Goal: Task Accomplishment & Management: Use online tool/utility

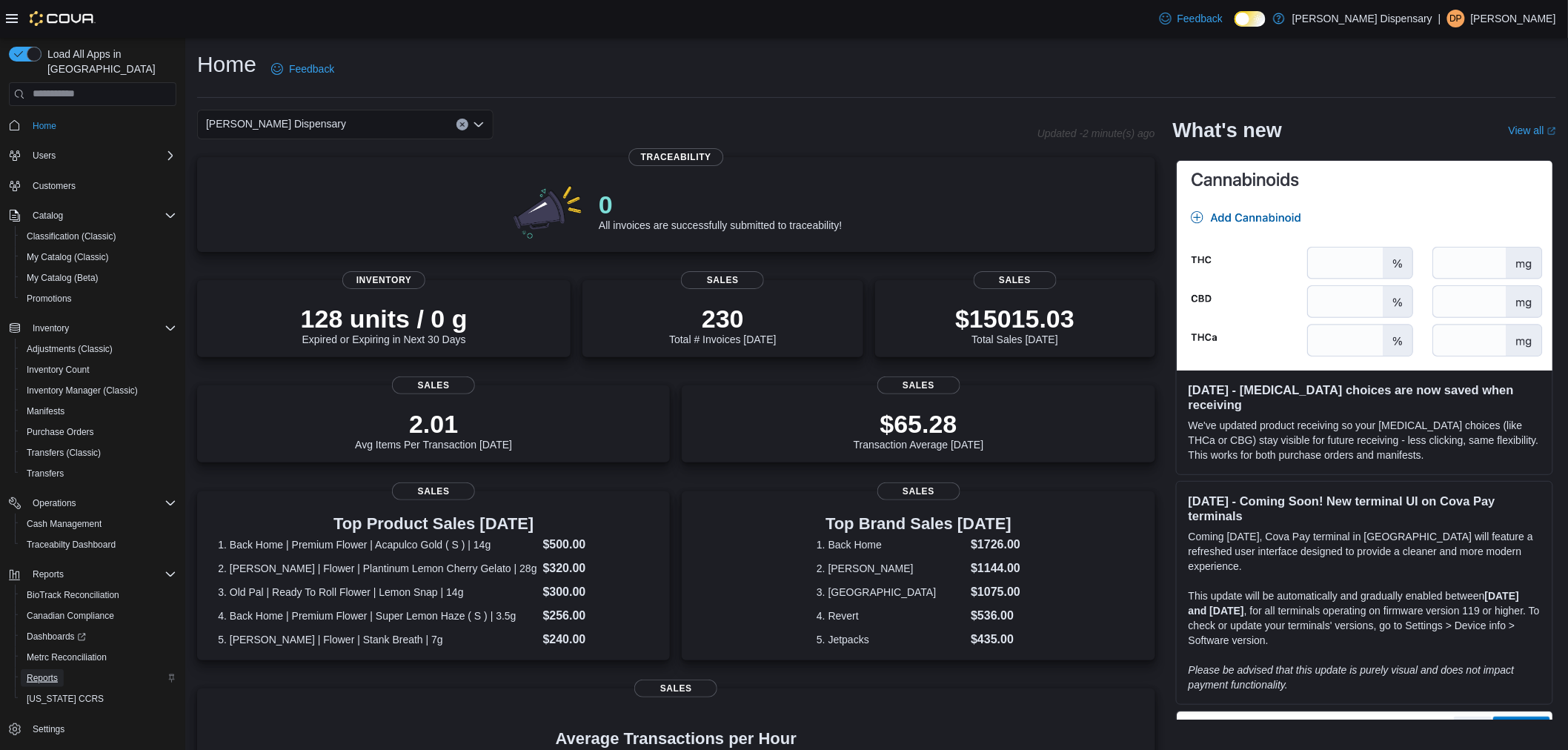
click at [49, 672] on span "Reports" at bounding box center [41, 678] width 31 height 12
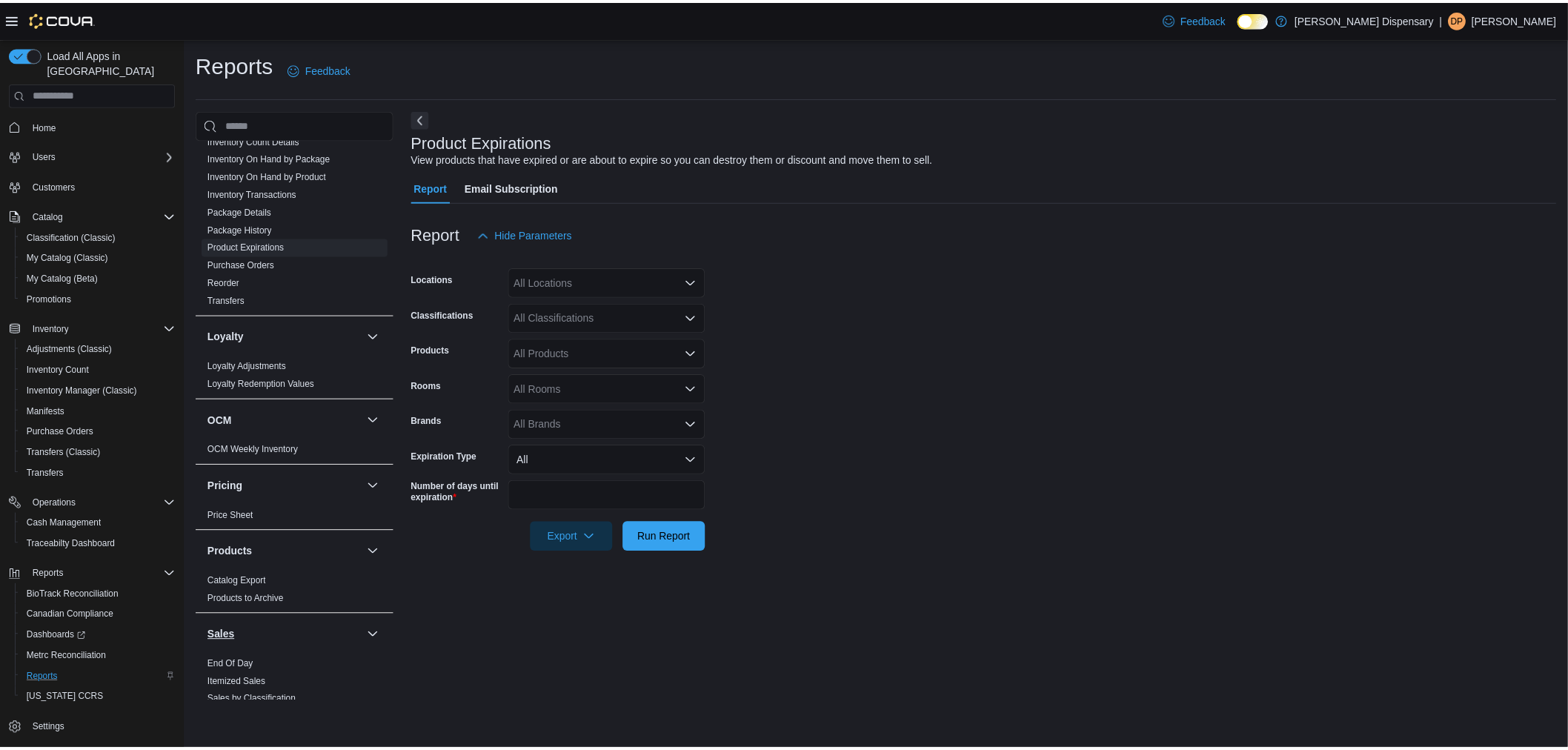
scroll to position [576, 0]
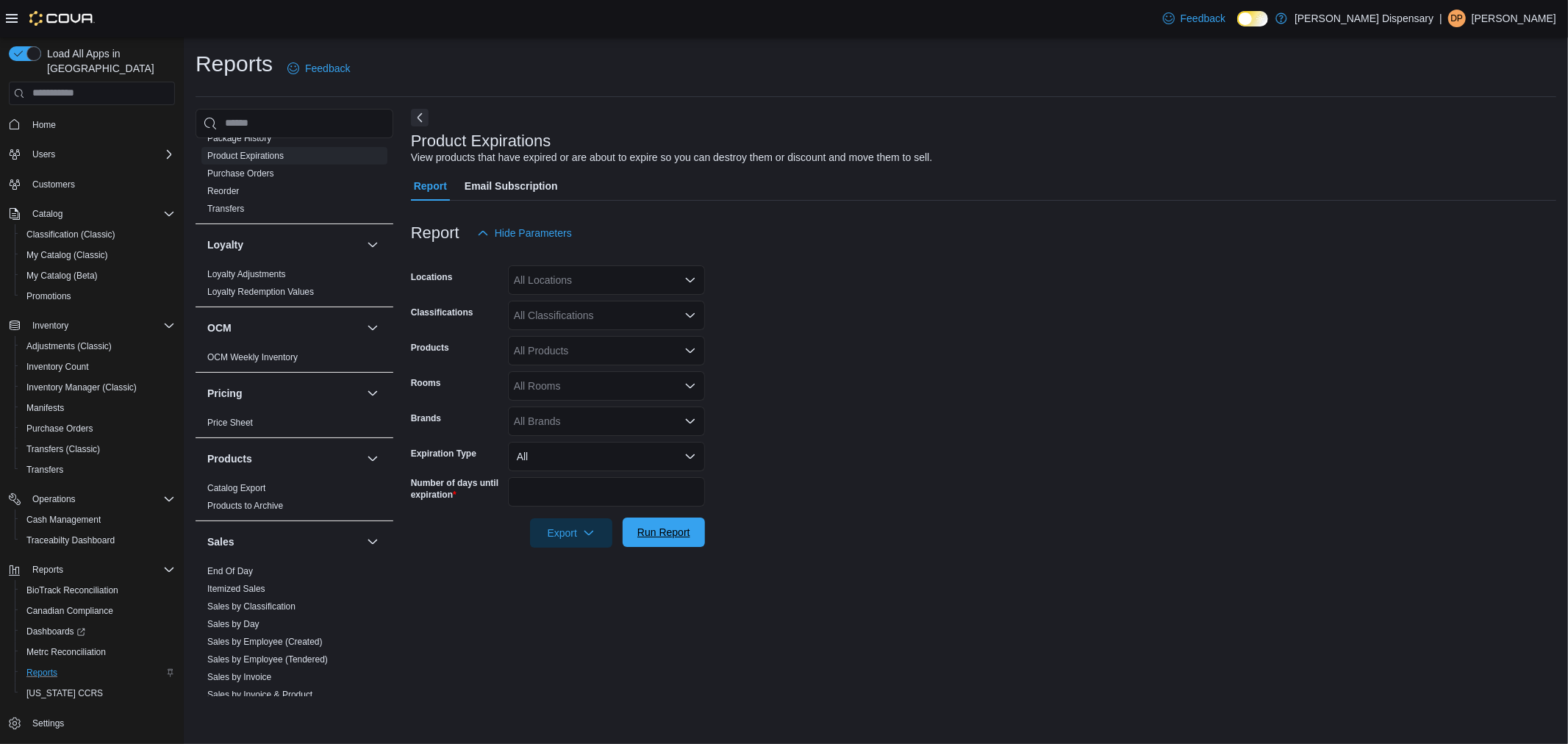
click at [643, 535] on span "Run Report" at bounding box center [663, 533] width 53 height 15
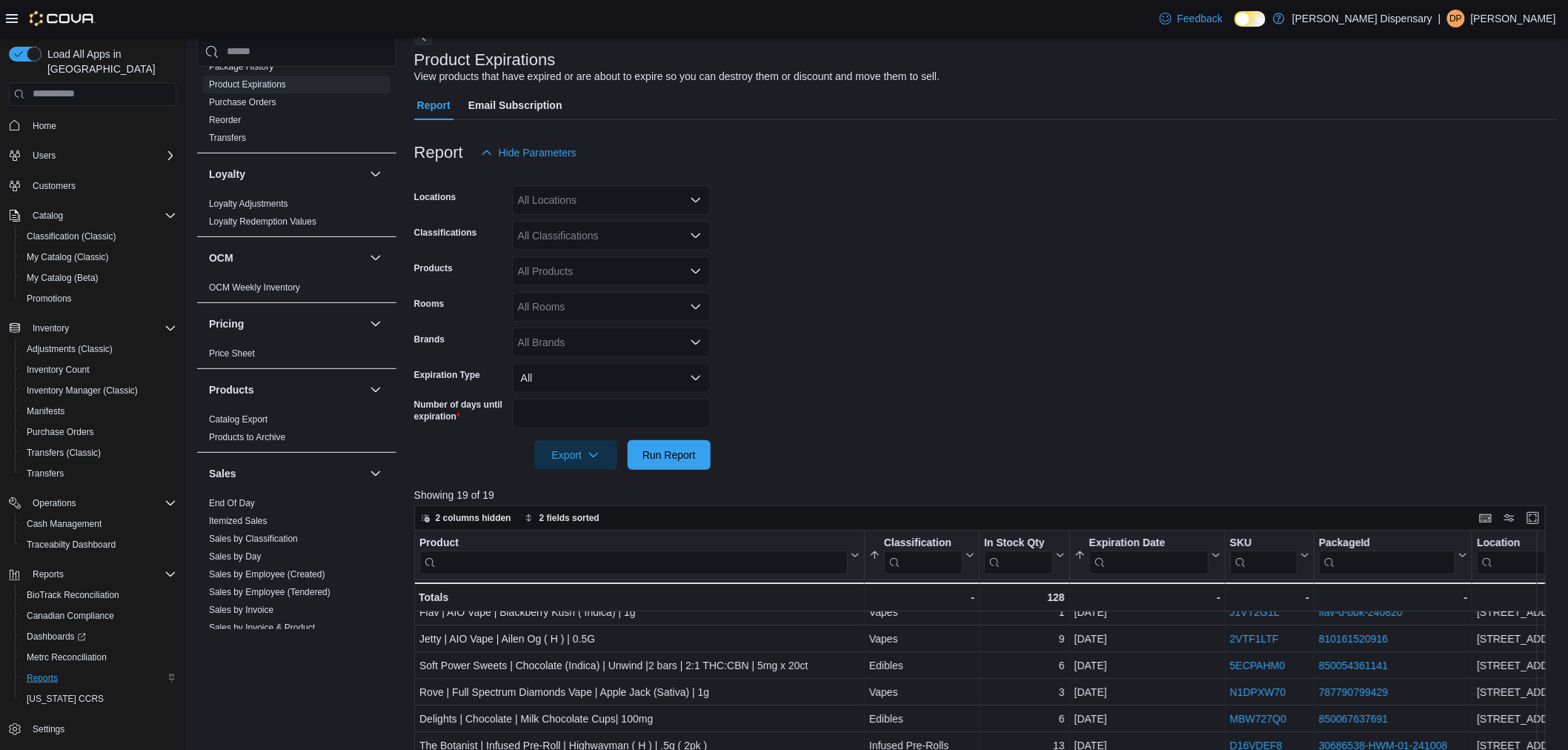
scroll to position [21, 0]
click at [247, 495] on span "End Of Day" at bounding box center [297, 503] width 188 height 18
click at [242, 502] on link "End Of Day" at bounding box center [231, 503] width 46 height 11
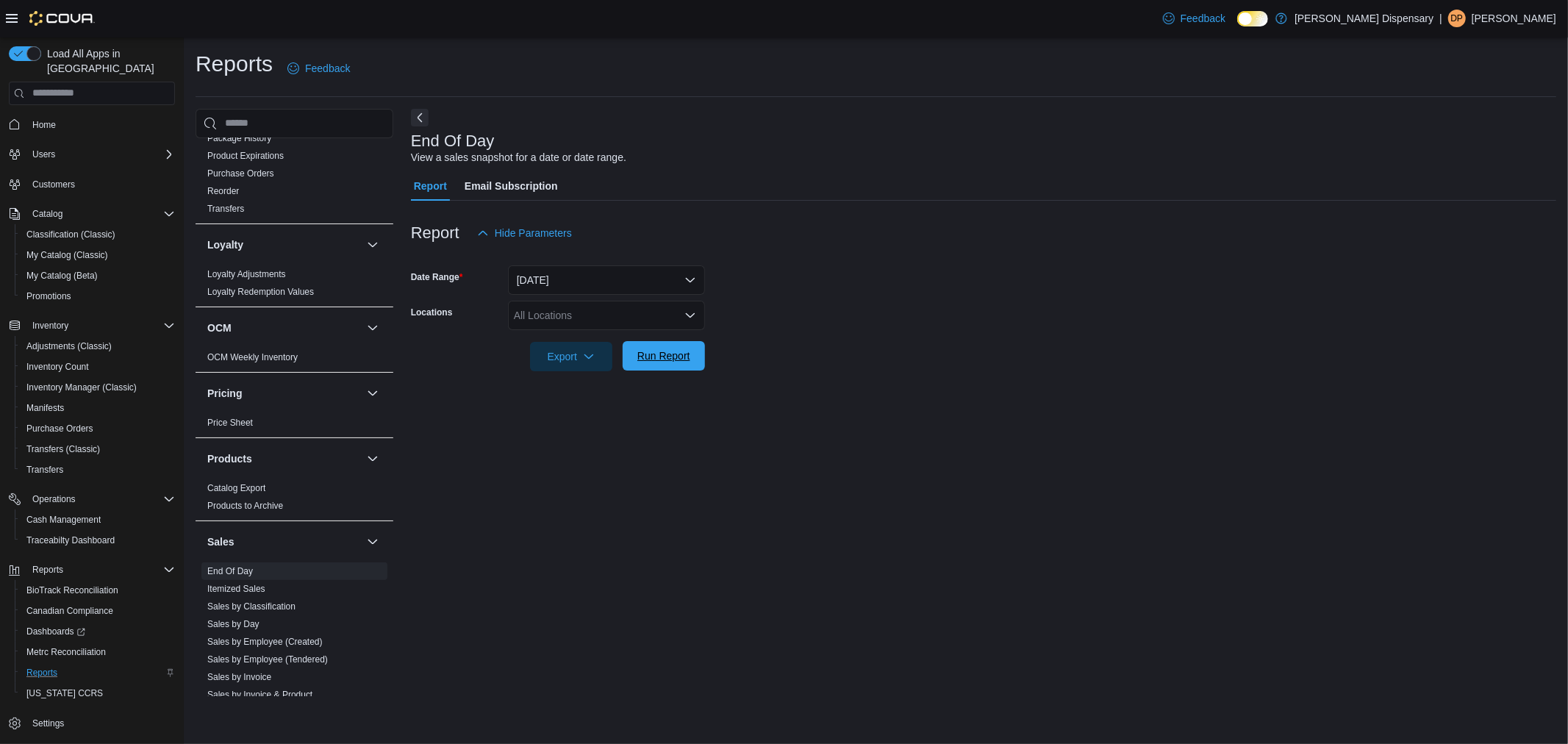
click at [645, 362] on span "Run Report" at bounding box center [663, 356] width 53 height 15
click at [648, 365] on span "Run Report" at bounding box center [660, 356] width 70 height 29
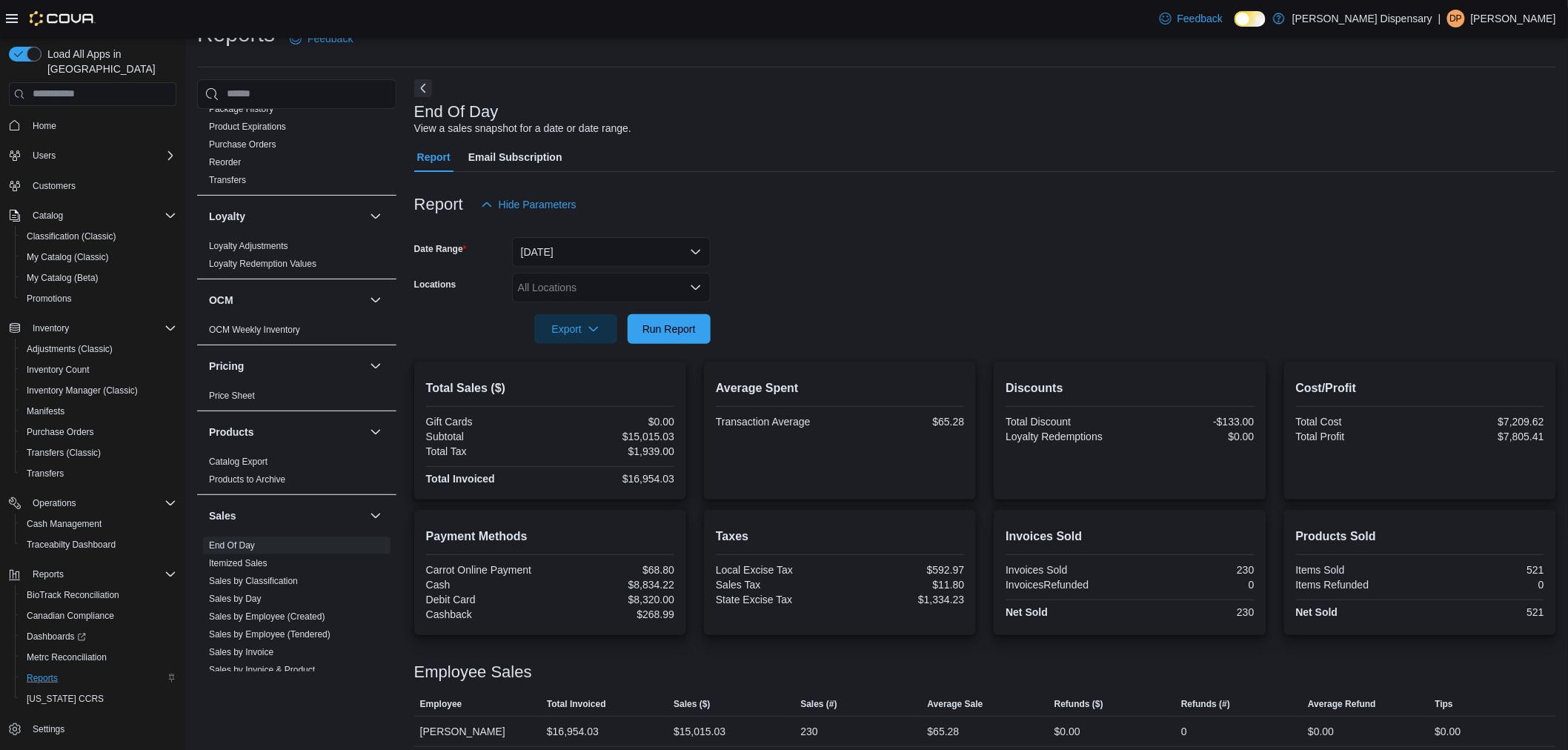
scroll to position [38, 0]
